Goal: Task Accomplishment & Management: Manage account settings

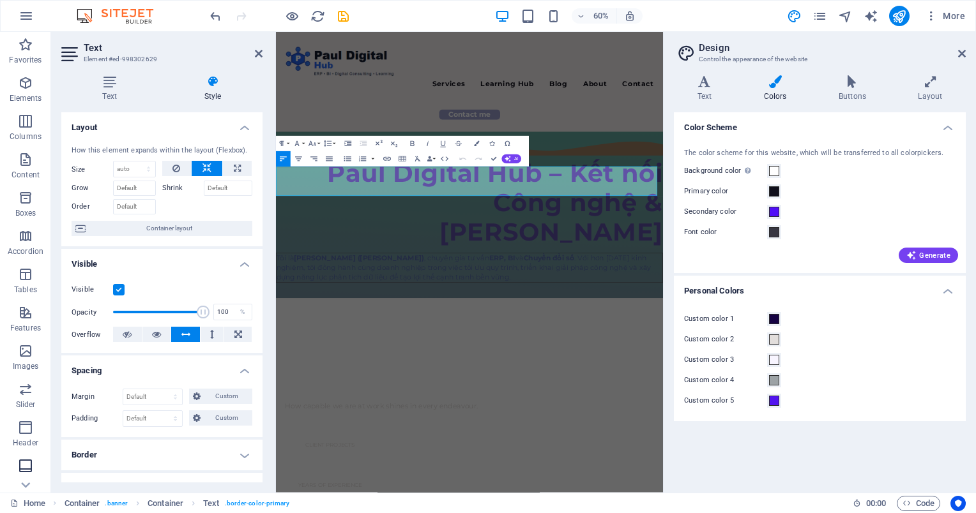
click at [31, 469] on icon "button" at bounding box center [25, 466] width 15 height 15
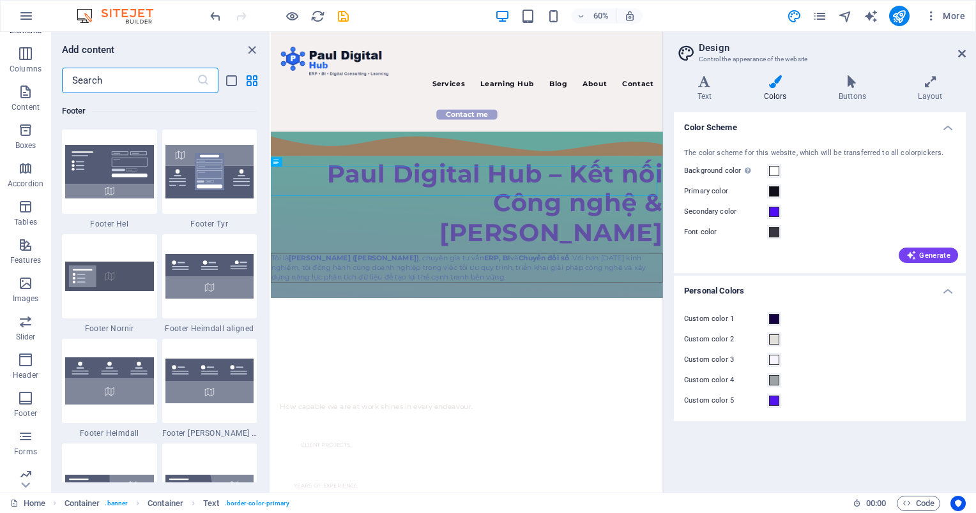
scroll to position [113, 0]
click at [29, 393] on icon "button" at bounding box center [25, 391] width 15 height 15
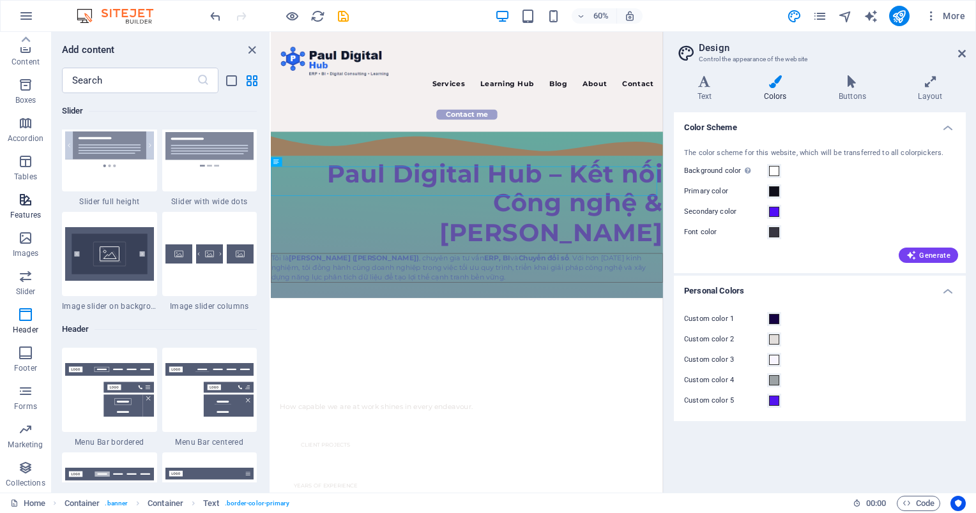
scroll to position [0, 0]
click at [345, 13] on icon "save" at bounding box center [343, 16] width 15 height 15
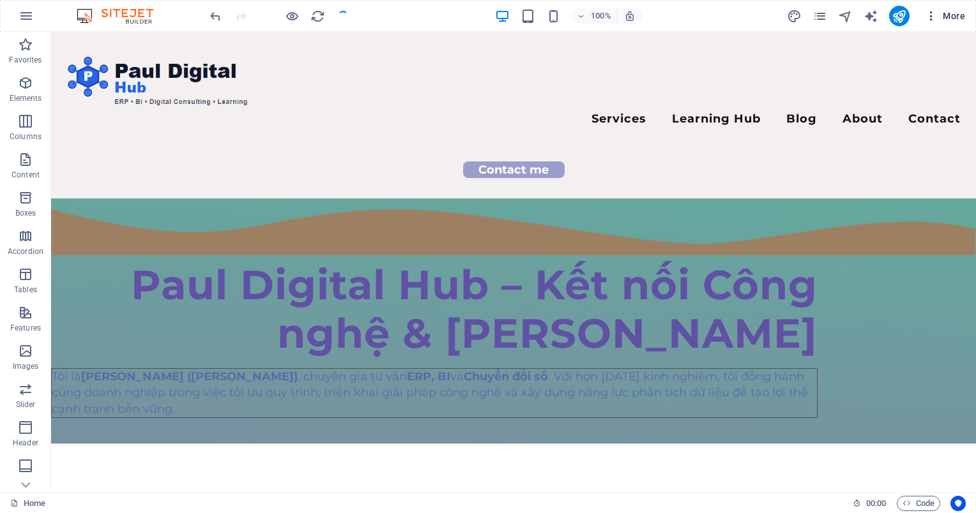
click at [929, 19] on icon "button" at bounding box center [931, 16] width 13 height 13
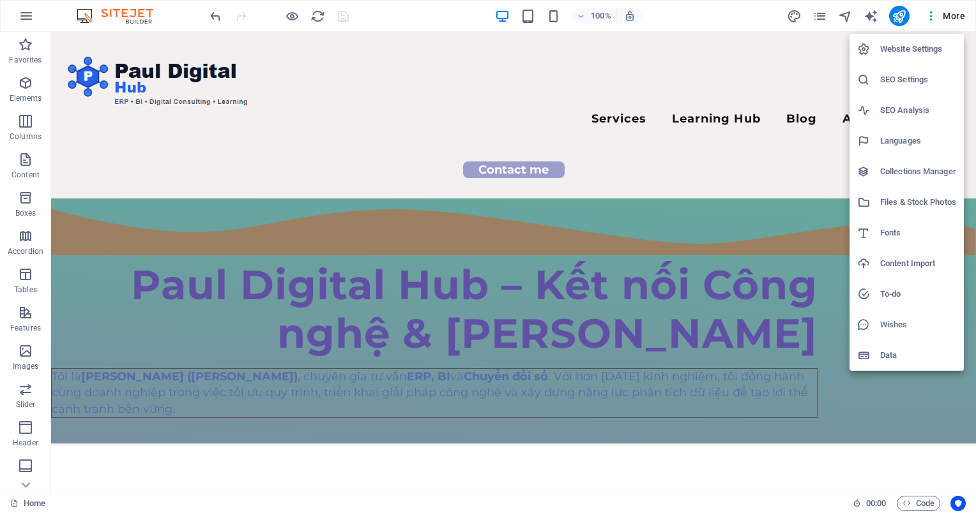
click at [874, 353] on div at bounding box center [868, 355] width 23 height 13
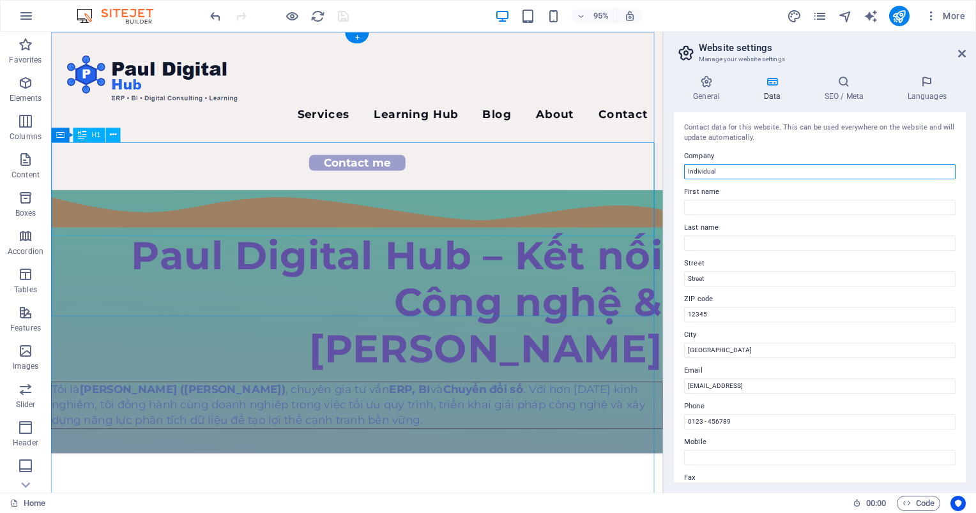
drag, startPoint x: 807, startPoint y: 201, endPoint x: 452, endPoint y: 153, distance: 358.9
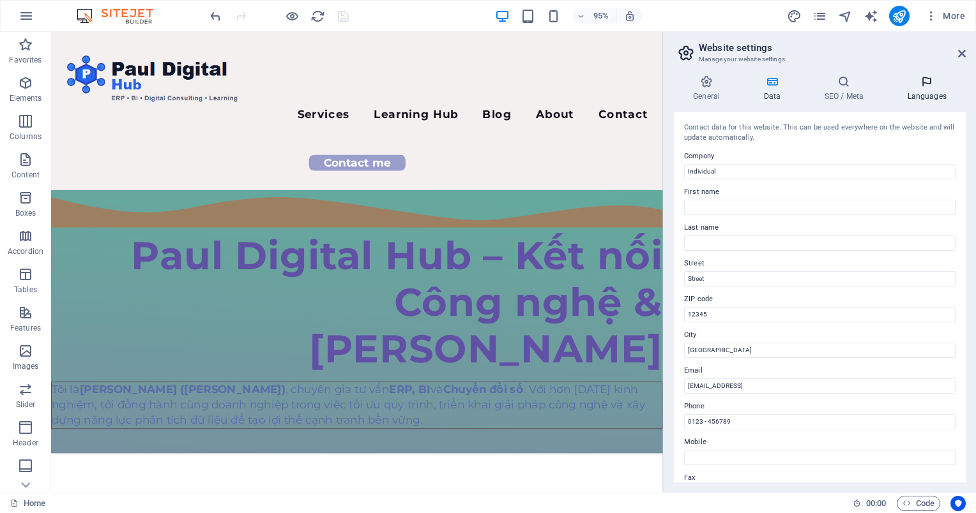
click at [921, 82] on icon at bounding box center [927, 81] width 78 height 13
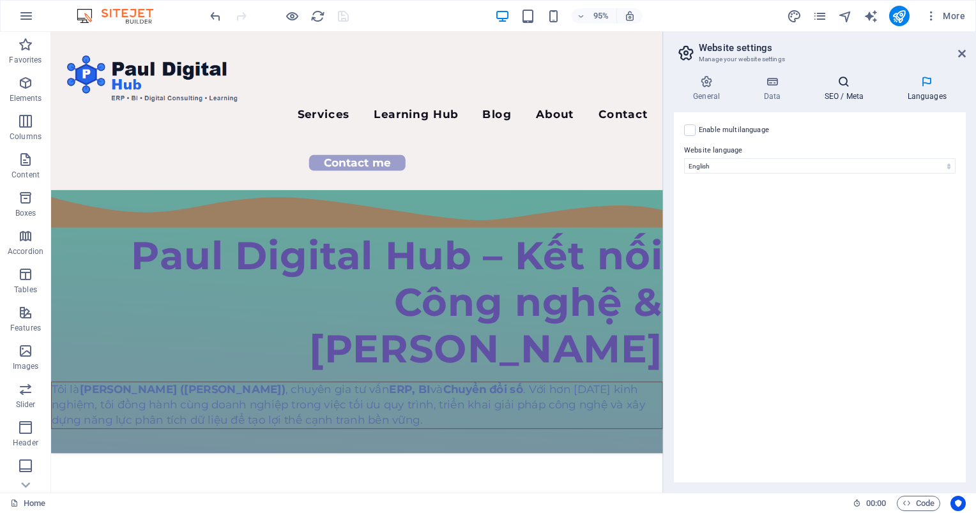
click at [843, 89] on h4 "SEO / Meta" at bounding box center [846, 88] width 83 height 27
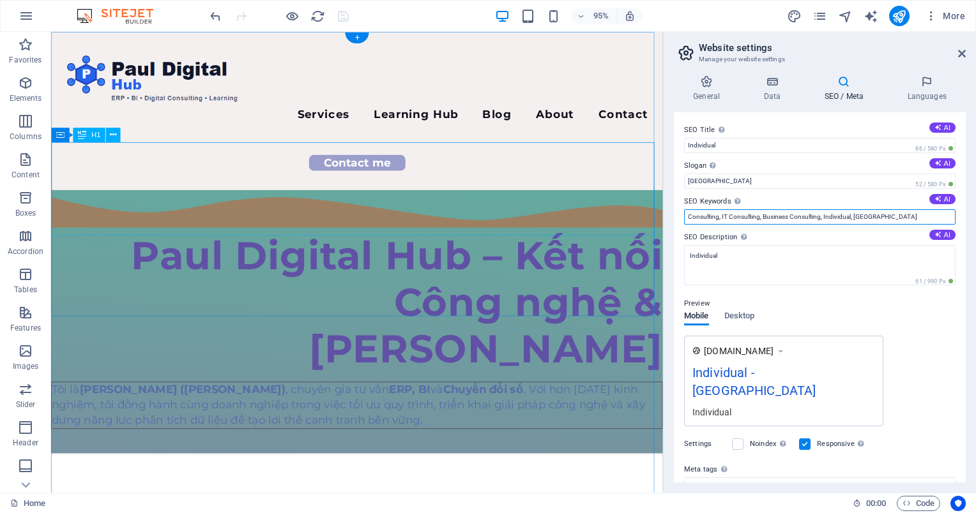
drag, startPoint x: 953, startPoint y: 245, endPoint x: 616, endPoint y: 185, distance: 341.9
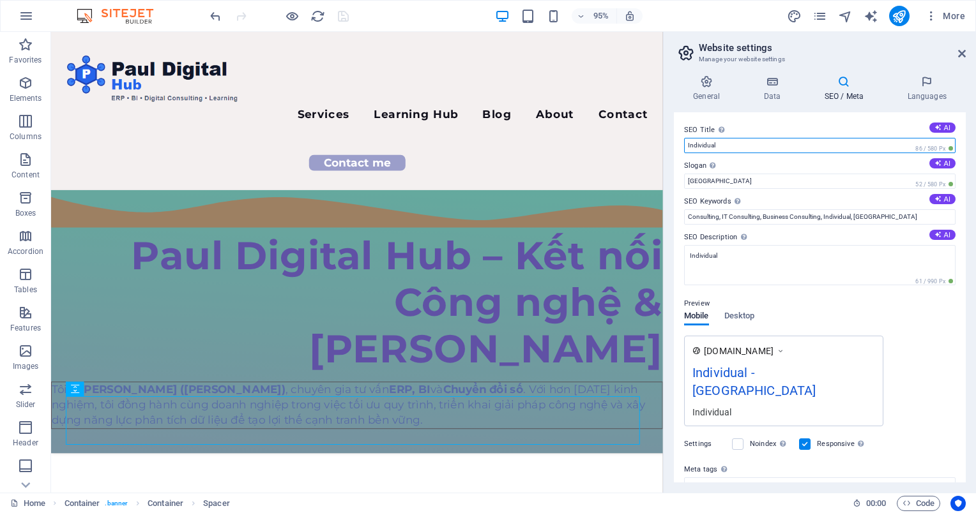
drag, startPoint x: 809, startPoint y: 171, endPoint x: 676, endPoint y: 146, distance: 135.2
click at [715, 147] on input "Individual" at bounding box center [819, 145] width 271 height 15
click at [705, 146] on input "Individual" at bounding box center [819, 145] width 271 height 15
paste input "Paul Digital Hub – ERP, BI & Digital Consulting"
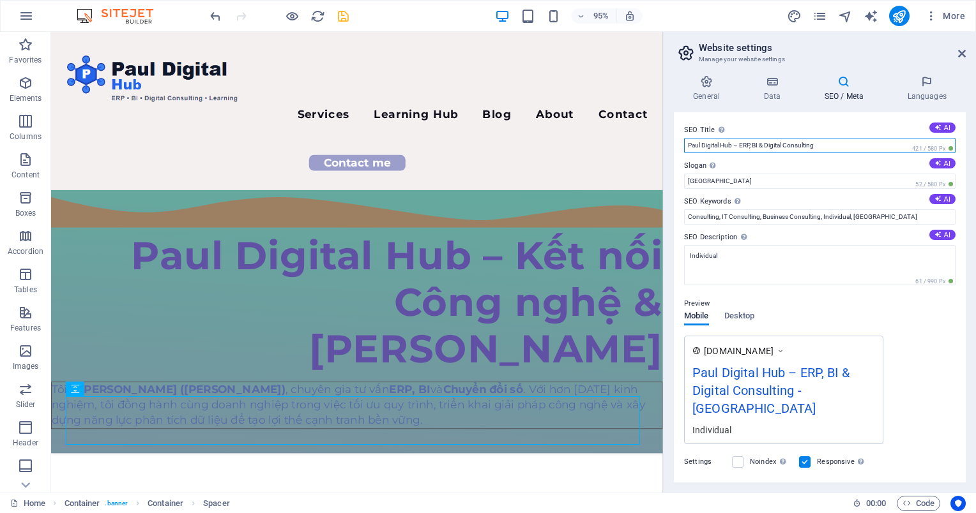
type input "Paul Digital Hub – ERP, BI & Digital Consulting"
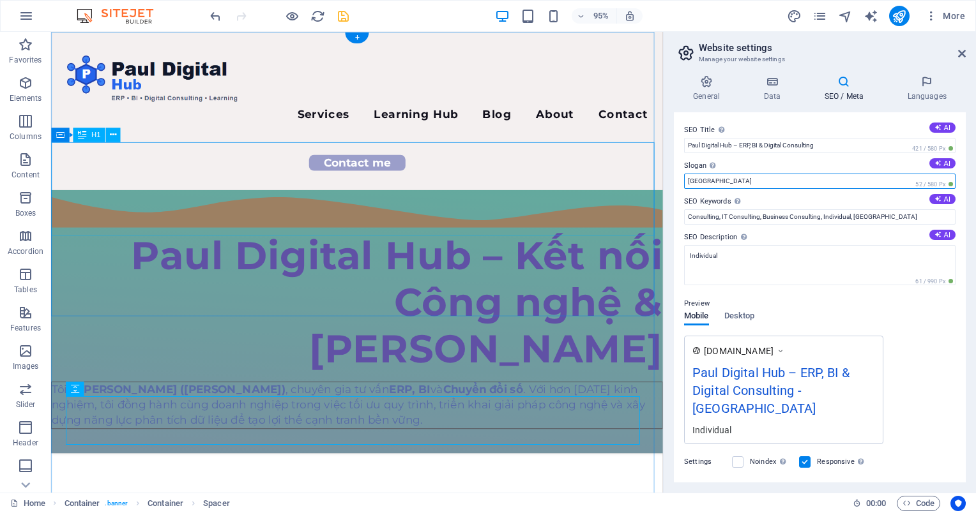
drag, startPoint x: 848, startPoint y: 213, endPoint x: 667, endPoint y: 186, distance: 183.3
paste input "Kết nối công nghệ & doanh nghiệp"
type input "Kết nối công nghệ & doanh nghiệp"
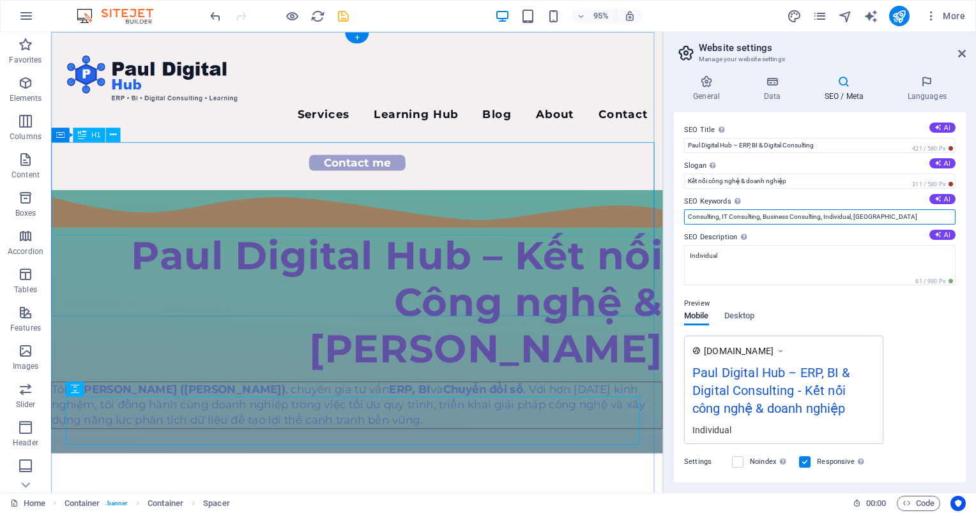
drag, startPoint x: 938, startPoint y: 246, endPoint x: 611, endPoint y: 221, distance: 327.9
paste input "ERP Consulting, Business Intelligence, Power BI, Digital Transformation, SAP Bu…"
type input "ERP Consulting, Business Intelligence, Power BI, Digital Transformation, SAP Bu…"
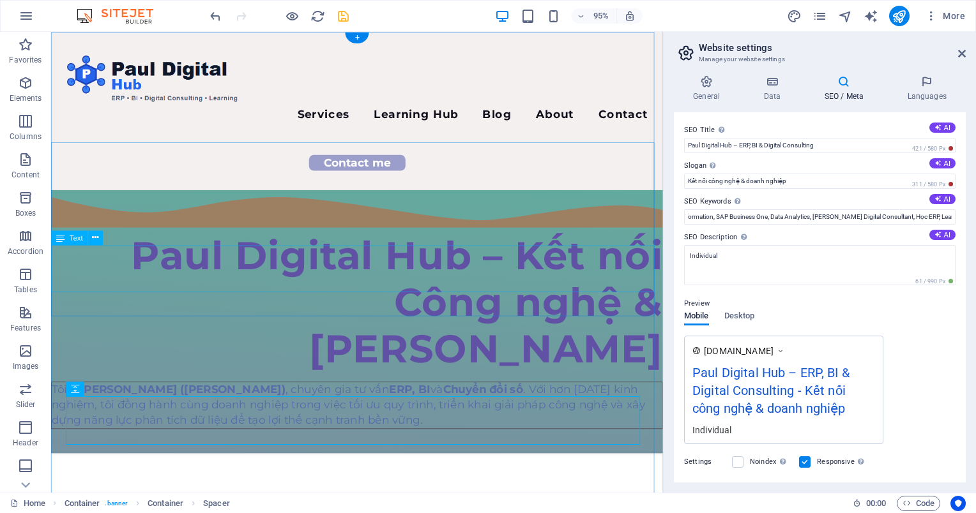
scroll to position [0, 0]
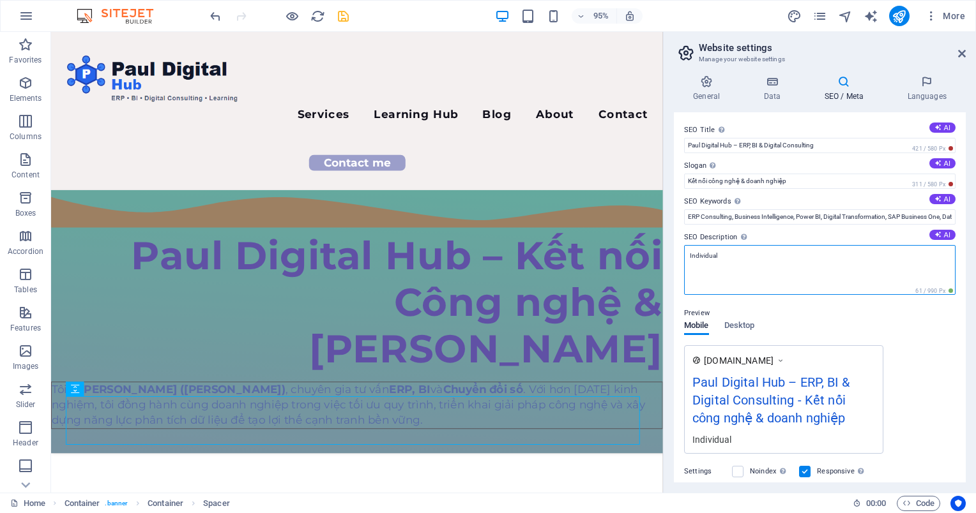
click at [804, 268] on textarea "Individual" at bounding box center [819, 270] width 271 height 50
paste textarea "Paul Digital Hub – Nơi chia sẻ kiến thức ERP, BI, Power BI và Chuyển đổi số. Vớ…"
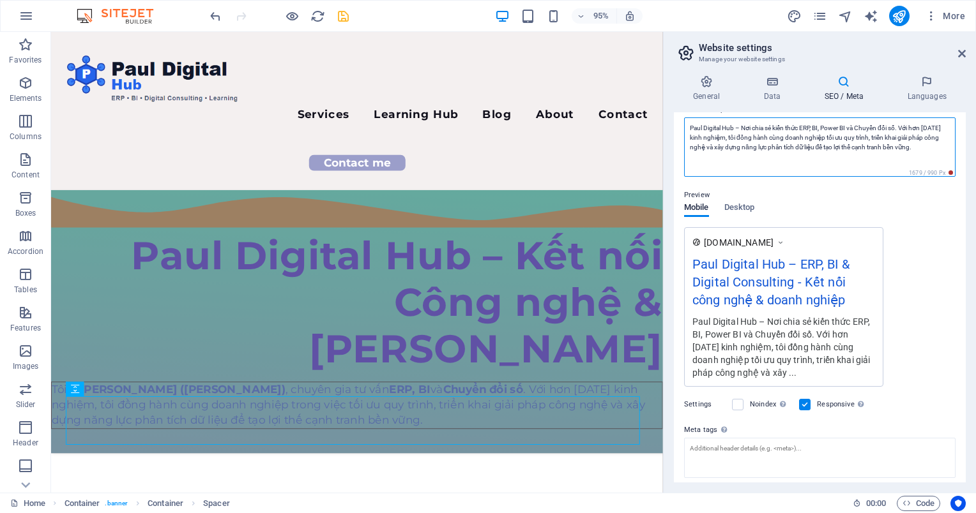
scroll to position [192, 0]
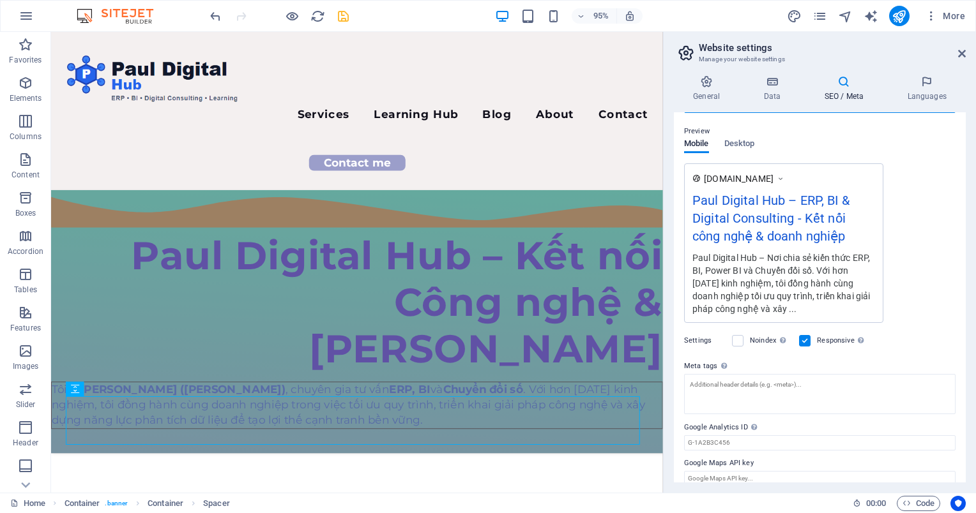
type textarea "Paul Digital Hub – Nơi chia sẻ kiến thức ERP, BI, Power BI và Chuyển đổi số. Vớ…"
click at [745, 391] on textarea "Meta tags Enter HTML code here that will be placed inside the tags of your webs…" at bounding box center [819, 394] width 271 height 40
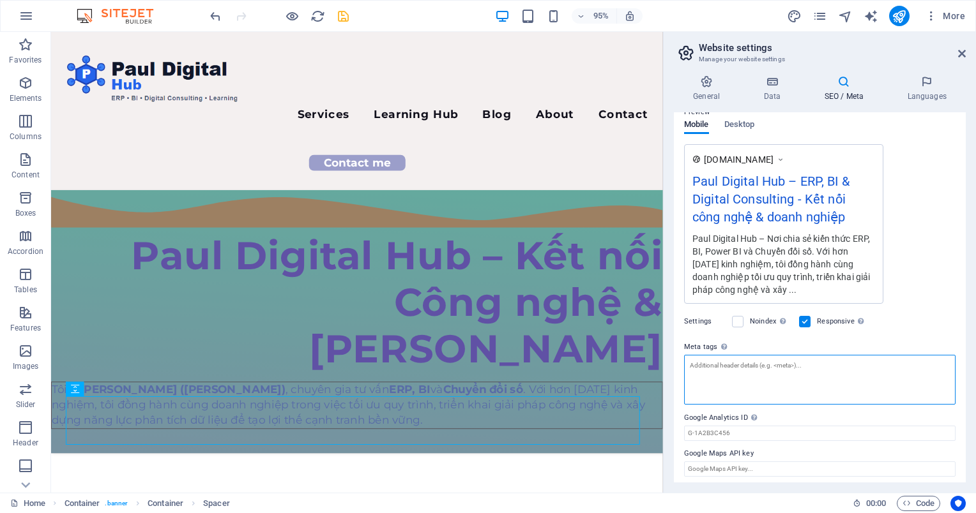
paste textarea "<meta name="author" content="Paul Digital Hub - Nghia Nguyen"> <meta name="robo…"
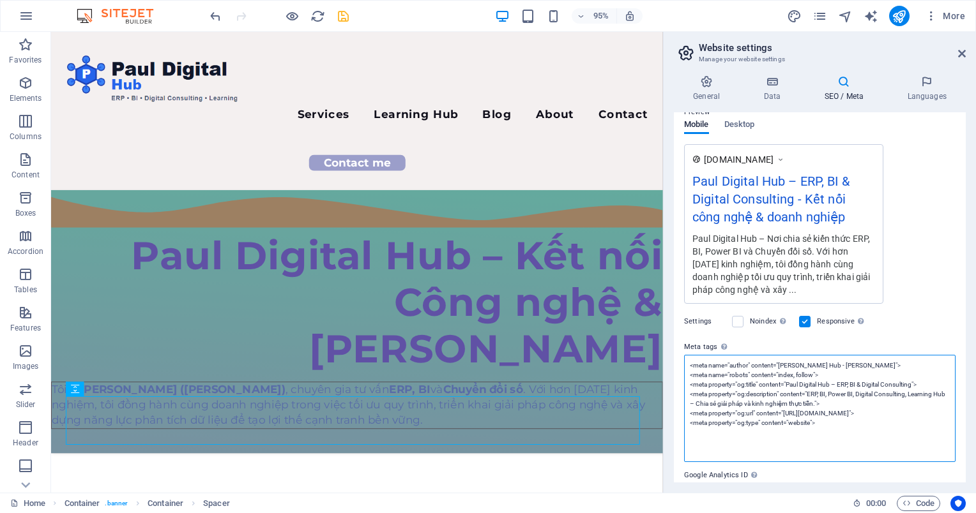
scroll to position [252, 0]
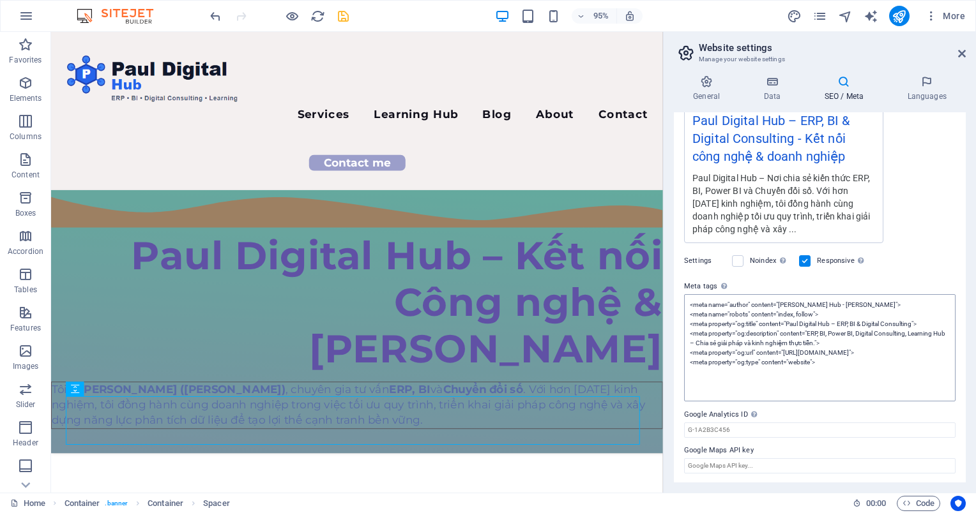
type textarea "<meta name="author" content="Paul Digital Hub - Nghia Nguyen"> <meta name="robo…"
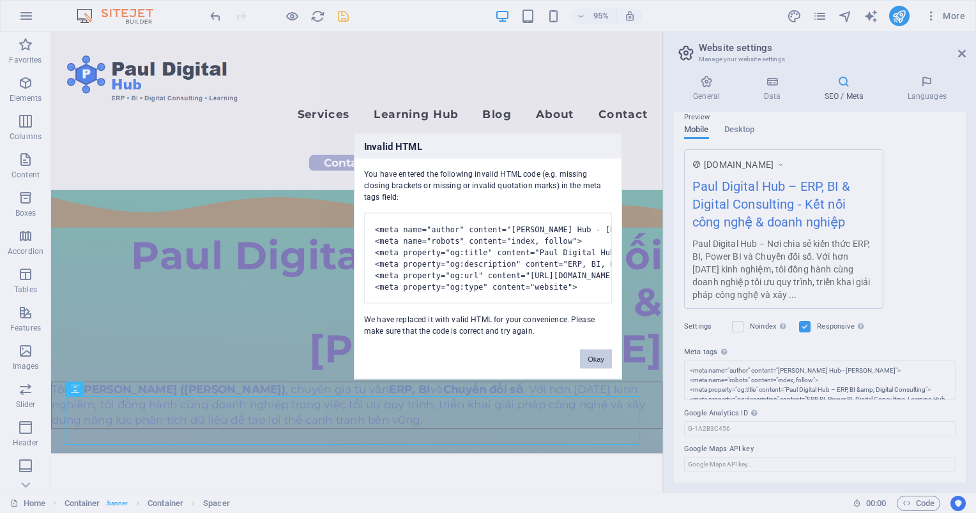
scroll to position [185, 0]
click at [347, 13] on div "Invalid HTML You have entered the following invalid HTML code (e.g. missing clo…" at bounding box center [488, 256] width 976 height 513
click at [600, 369] on button "Okay" at bounding box center [596, 359] width 32 height 19
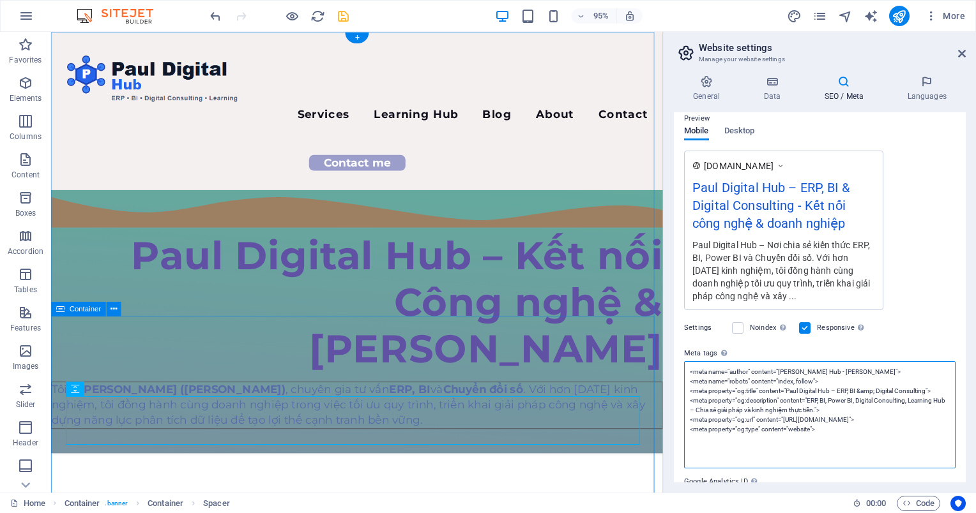
scroll to position [0, 0]
click at [881, 434] on textarea "<meta name="author" content="Paul Digital Hub - Nghia Nguyen"> <meta name="robo…" at bounding box center [819, 414] width 271 height 107
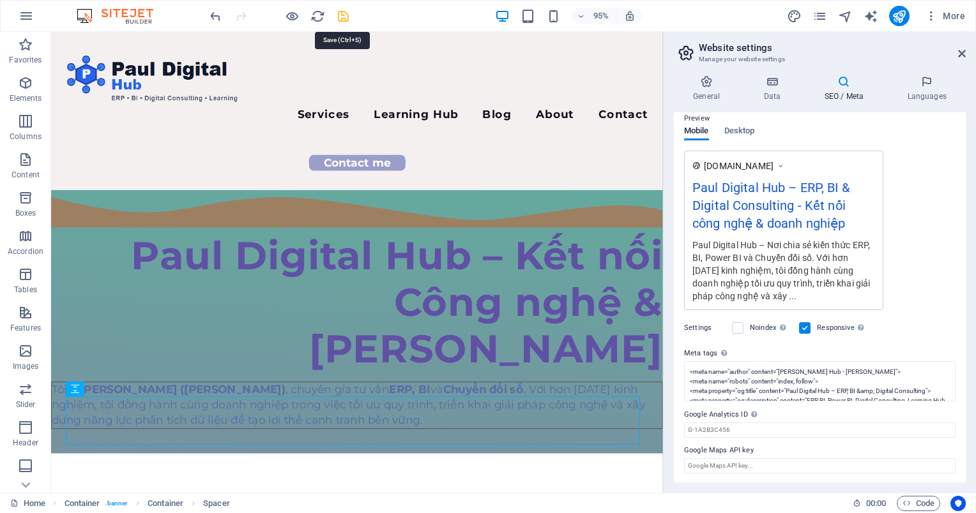
click at [343, 19] on icon "save" at bounding box center [343, 16] width 15 height 15
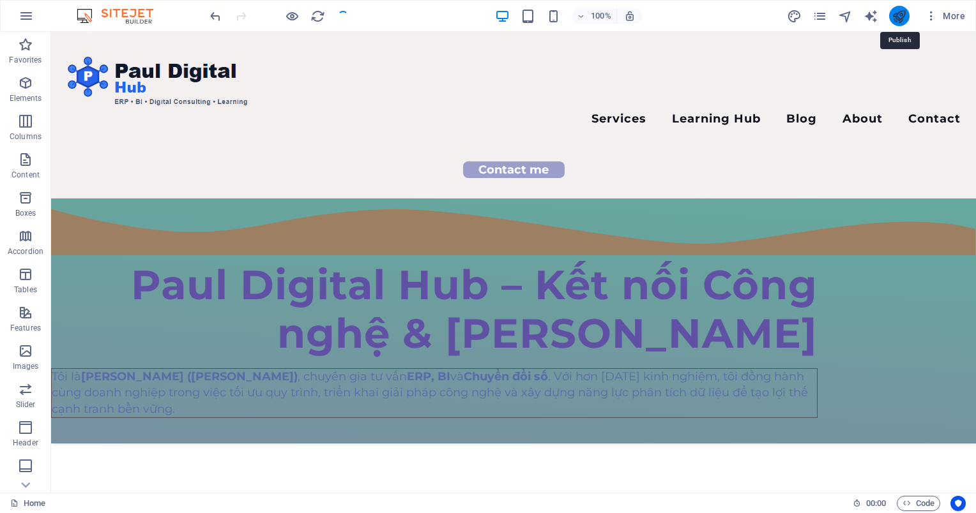
click at [900, 19] on icon "publish" at bounding box center [899, 16] width 15 height 15
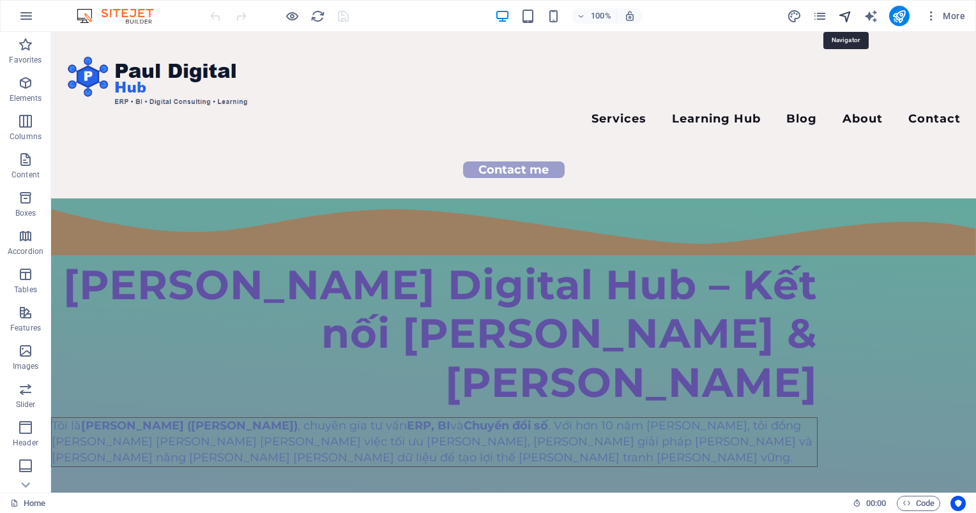
click at [843, 14] on icon "navigator" at bounding box center [845, 16] width 15 height 15
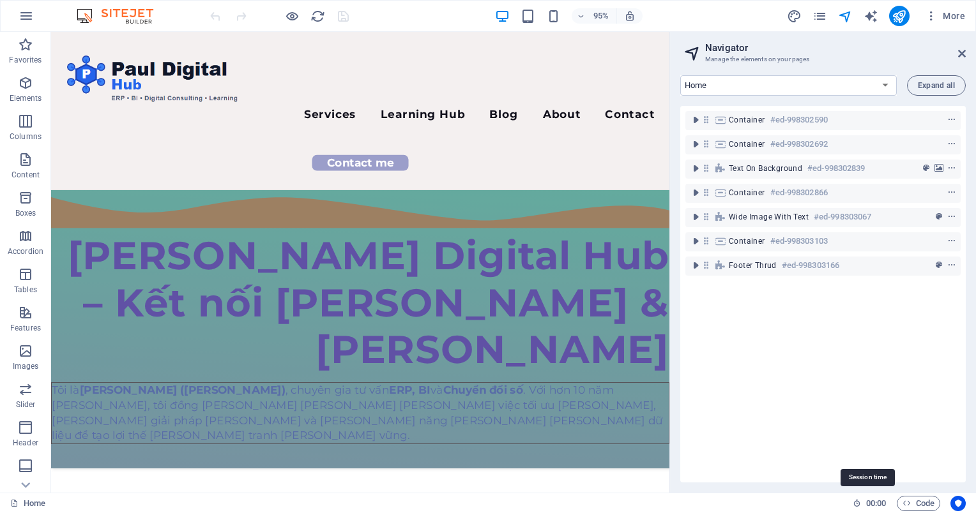
click at [853, 506] on icon at bounding box center [857, 503] width 8 height 8
click at [943, 17] on span "More" at bounding box center [945, 16] width 40 height 13
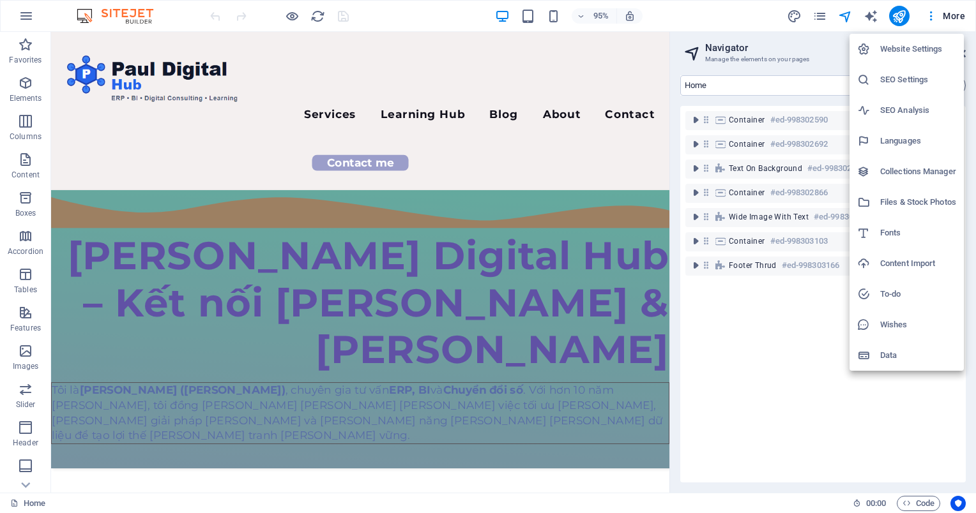
click at [874, 167] on div at bounding box center [868, 171] width 23 height 13
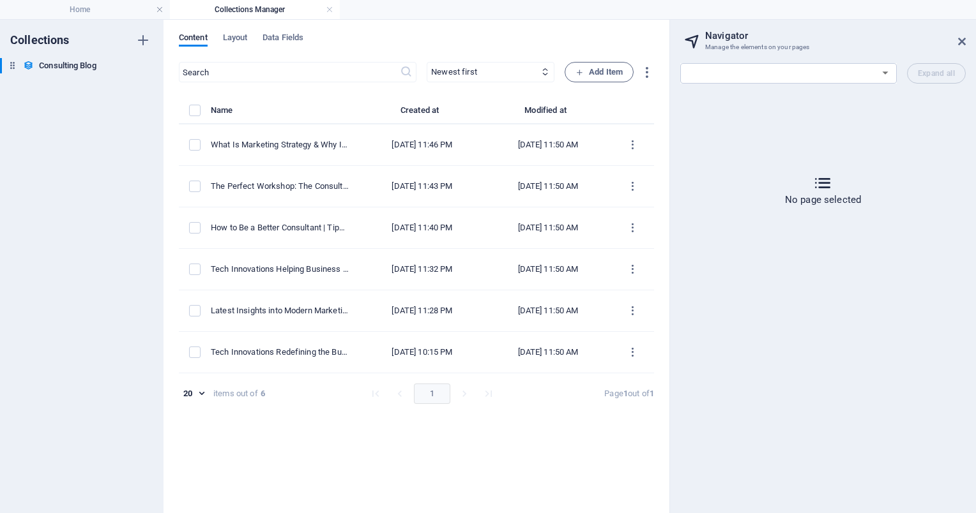
click at [324, 11] on h4 "Collections Manager" at bounding box center [255, 10] width 170 height 14
click at [158, 10] on link at bounding box center [160, 10] width 8 height 12
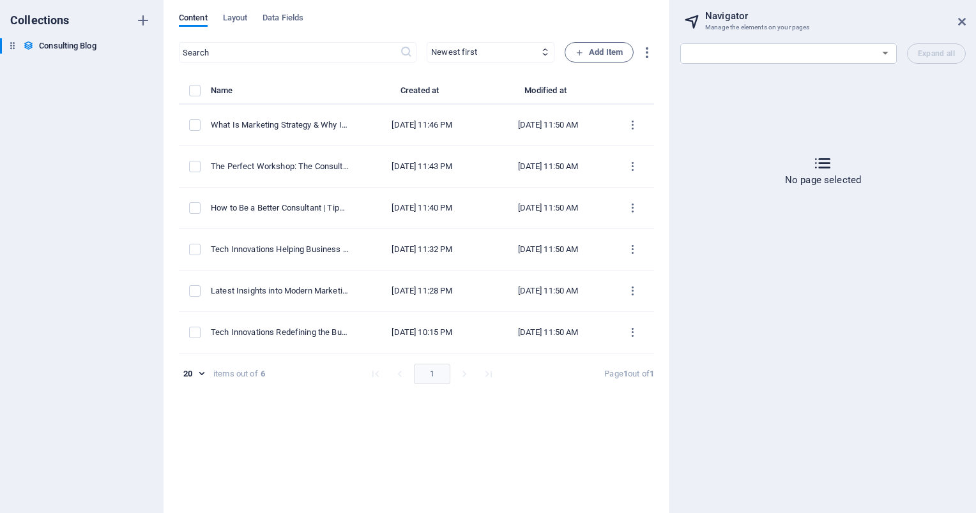
select select "18054687-en"
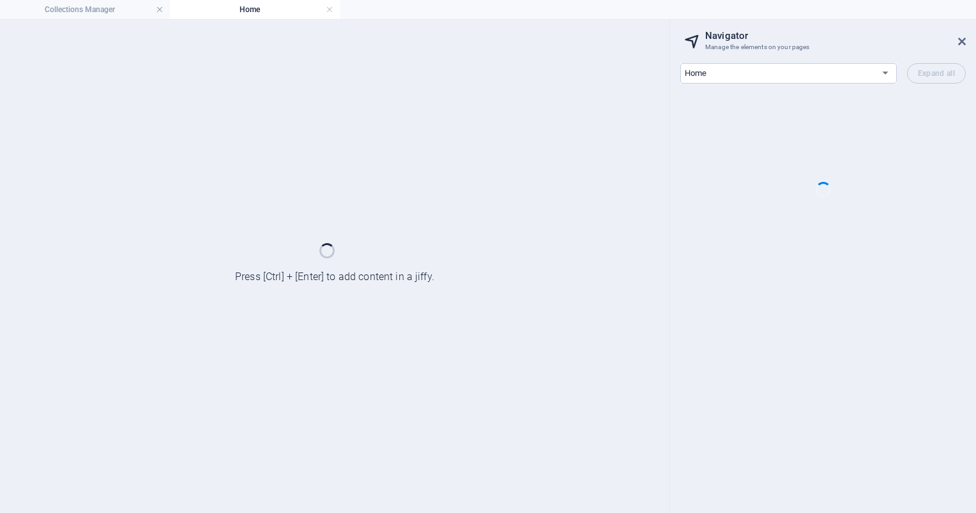
click at [158, 10] on link at bounding box center [160, 10] width 8 height 12
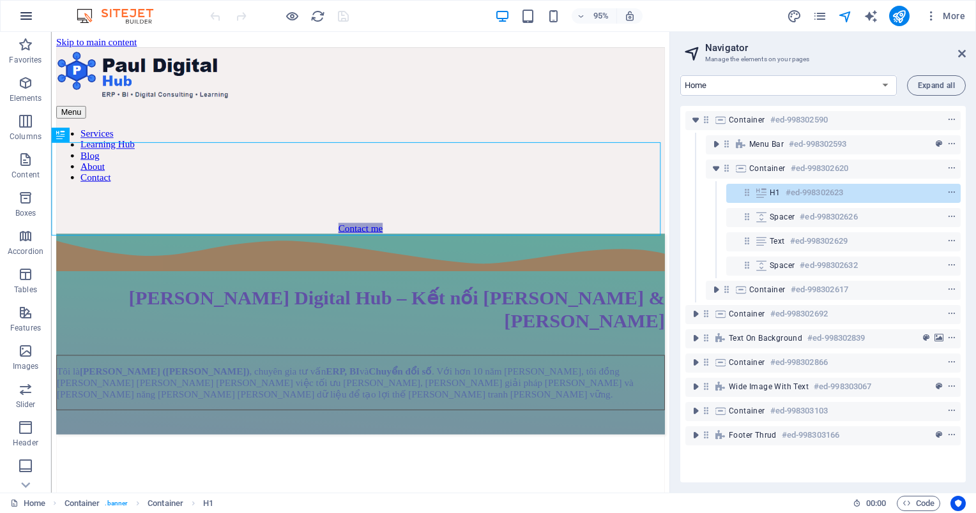
click at [26, 14] on icon "button" at bounding box center [26, 15] width 15 height 15
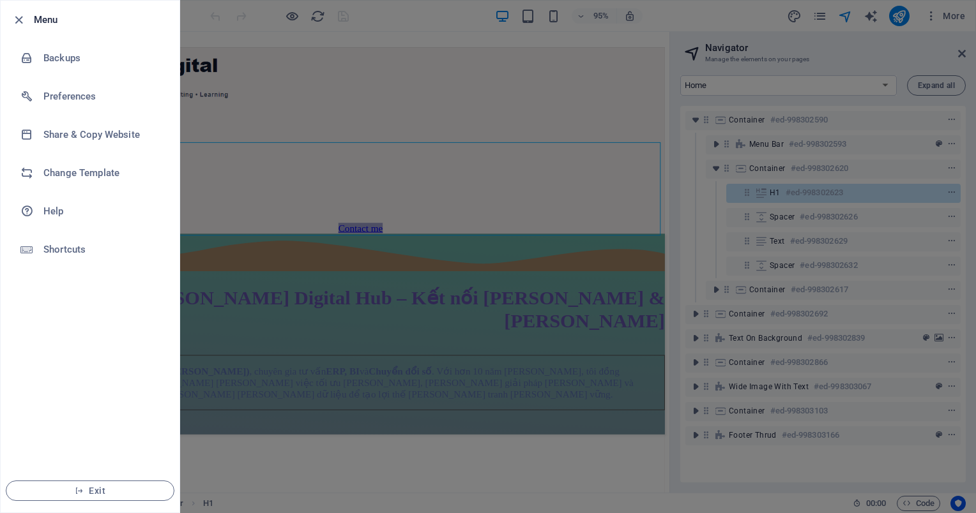
click at [952, 52] on div at bounding box center [488, 256] width 976 height 513
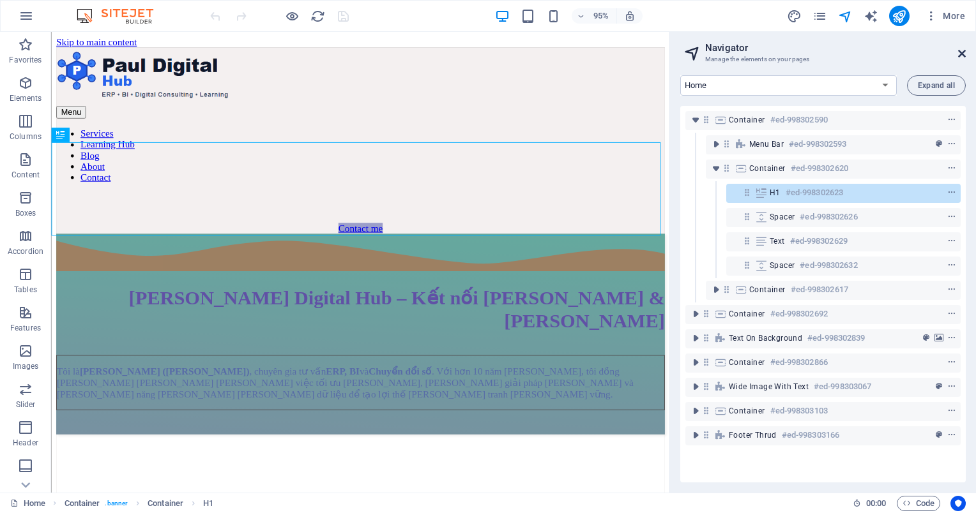
click at [961, 53] on icon at bounding box center [962, 54] width 8 height 10
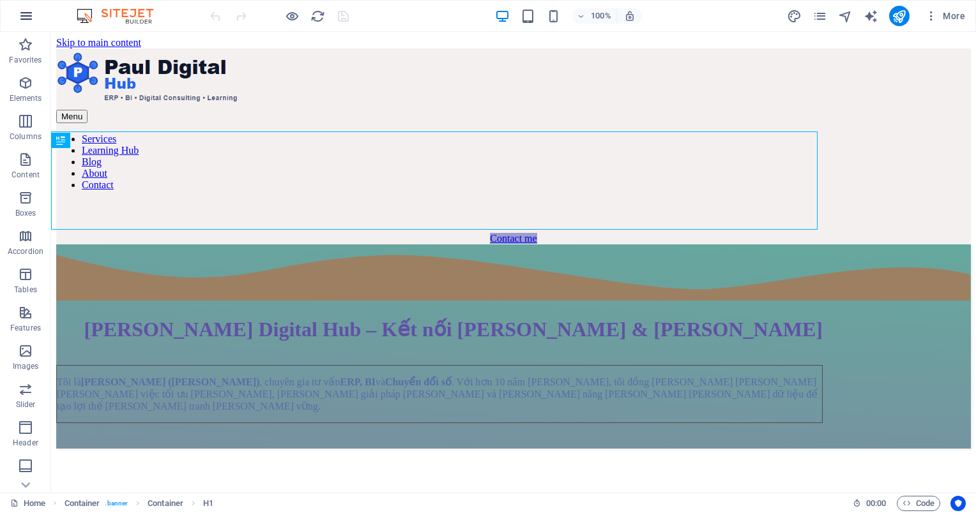
click at [20, 15] on icon "button" at bounding box center [26, 15] width 15 height 15
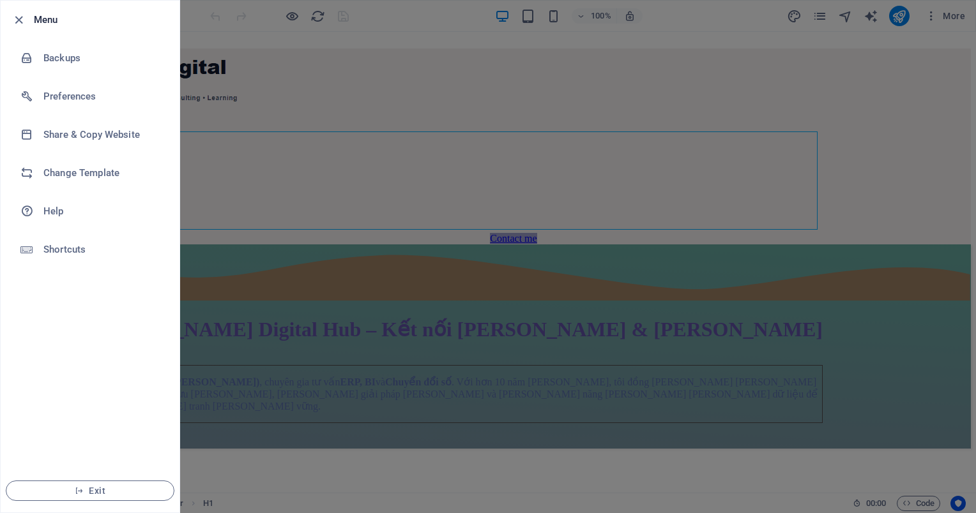
drag, startPoint x: 769, startPoint y: 118, endPoint x: 763, endPoint y: 117, distance: 6.4
click at [766, 118] on div at bounding box center [488, 256] width 976 height 513
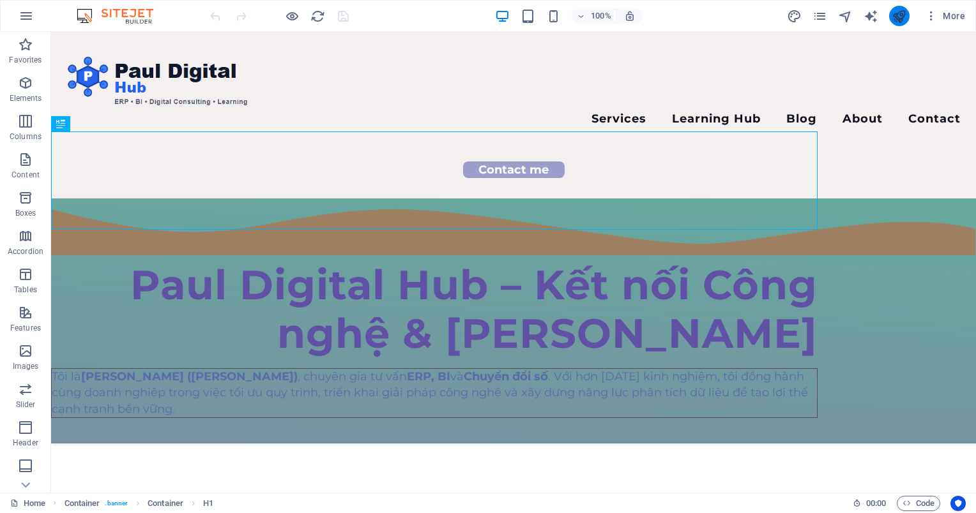
click at [893, 18] on button "publish" at bounding box center [899, 16] width 20 height 20
